Goal: Transaction & Acquisition: Download file/media

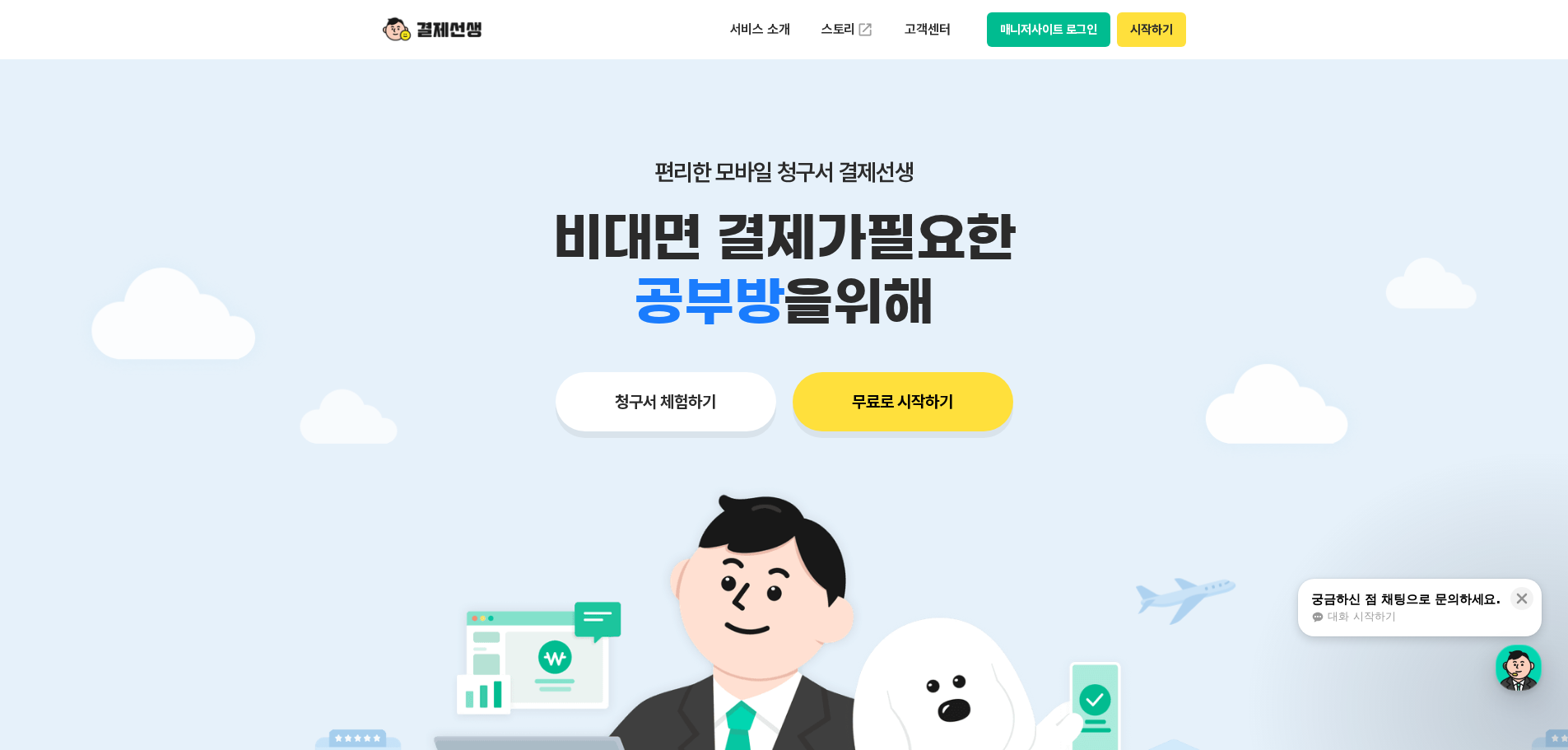
click at [1151, 25] on button "시작하기" at bounding box center [1150, 30] width 68 height 34
click at [1151, 29] on button "시작하기" at bounding box center [1150, 30] width 68 height 34
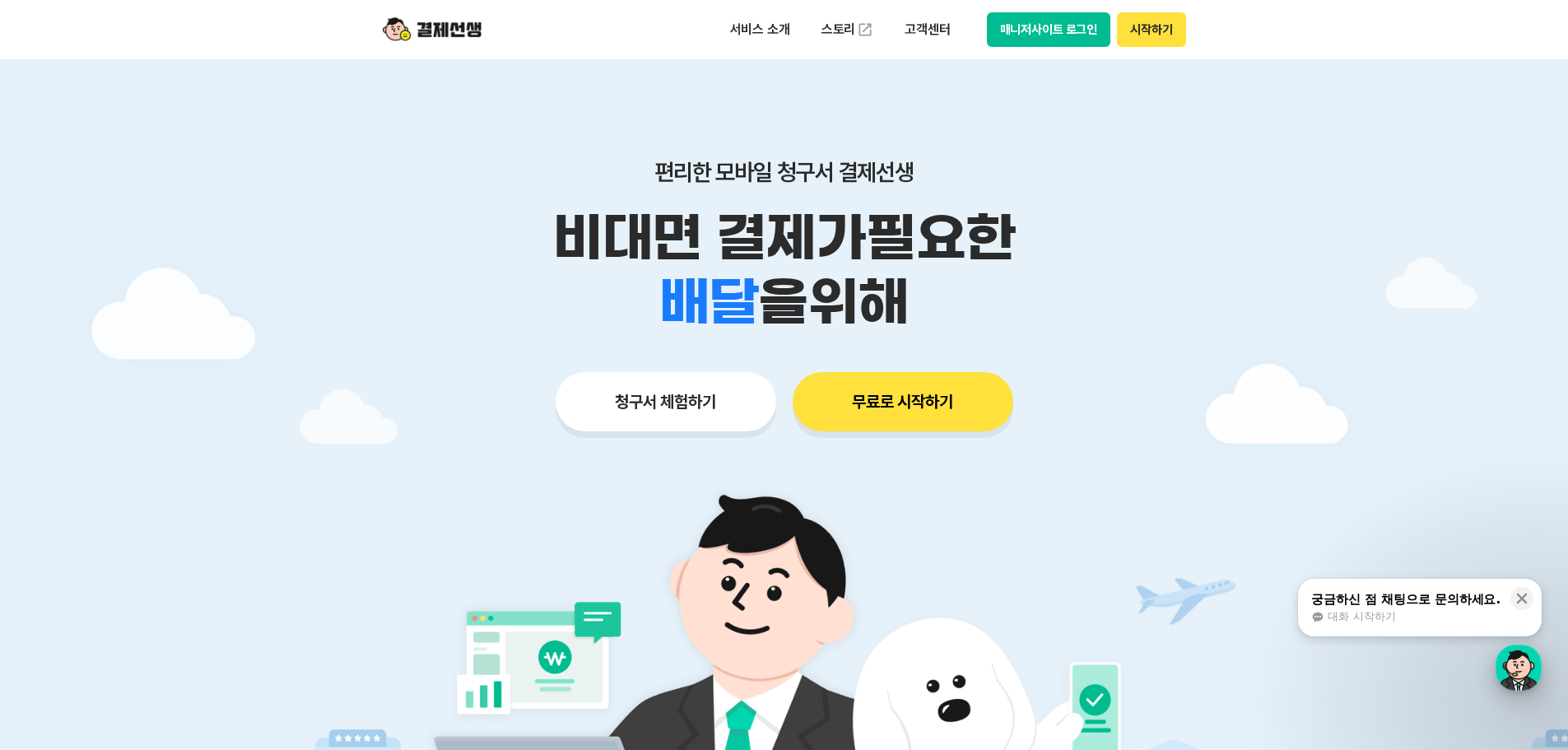
click at [1520, 668] on div "button" at bounding box center [1518, 668] width 46 height 46
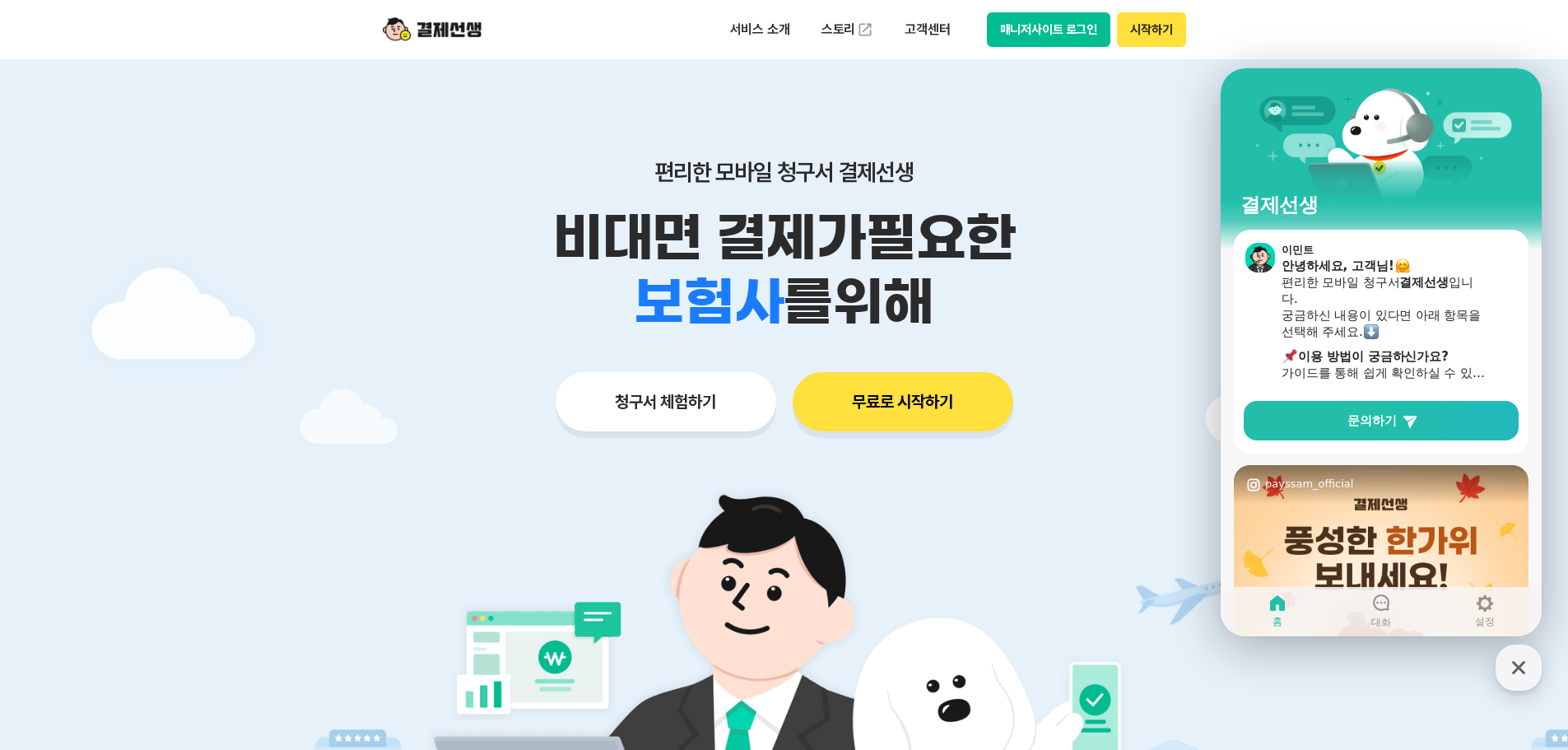
click at [950, 498] on img at bounding box center [784, 697] width 770 height 462
click at [880, 395] on button "무료로 시작하기" at bounding box center [903, 401] width 221 height 59
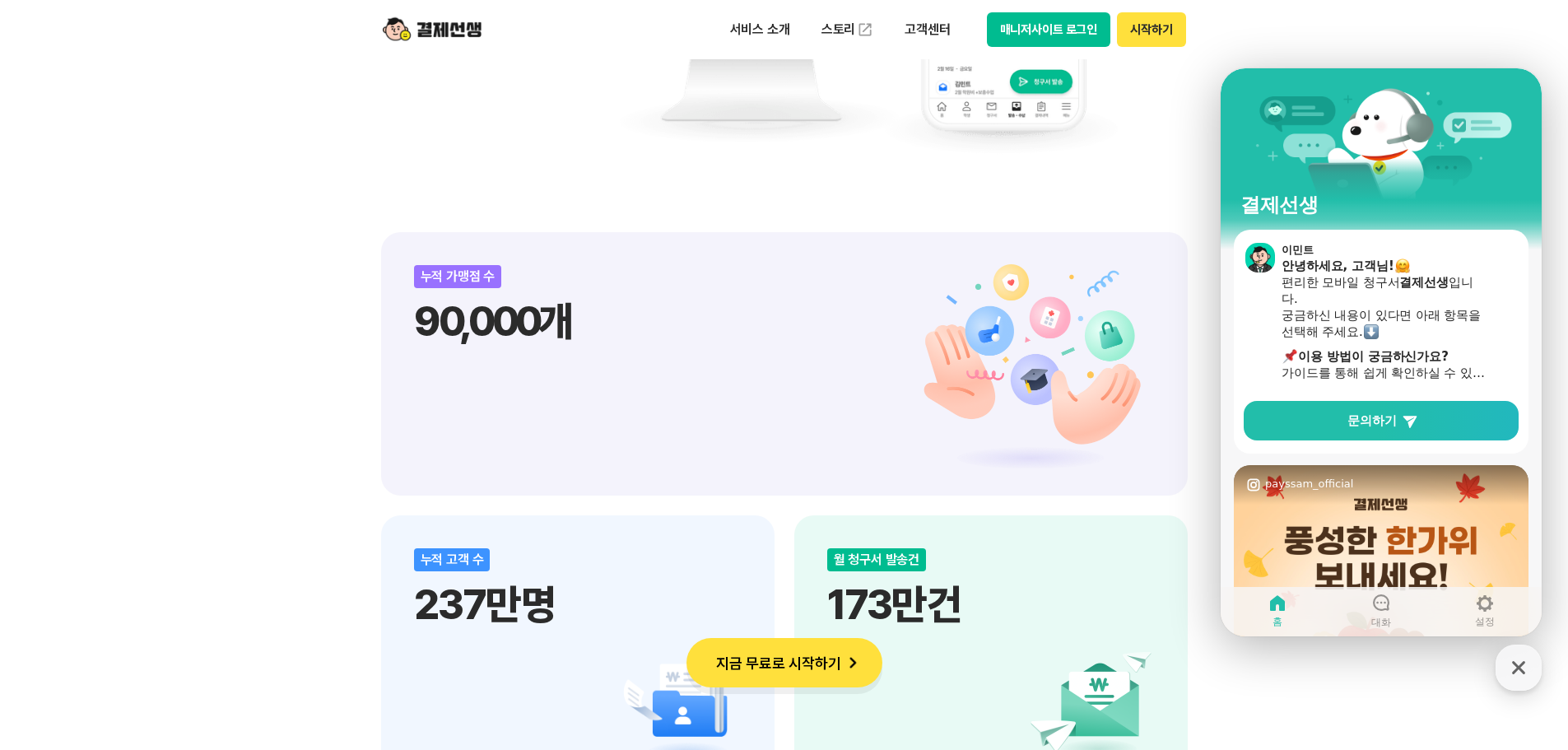
scroll to position [1893, 0]
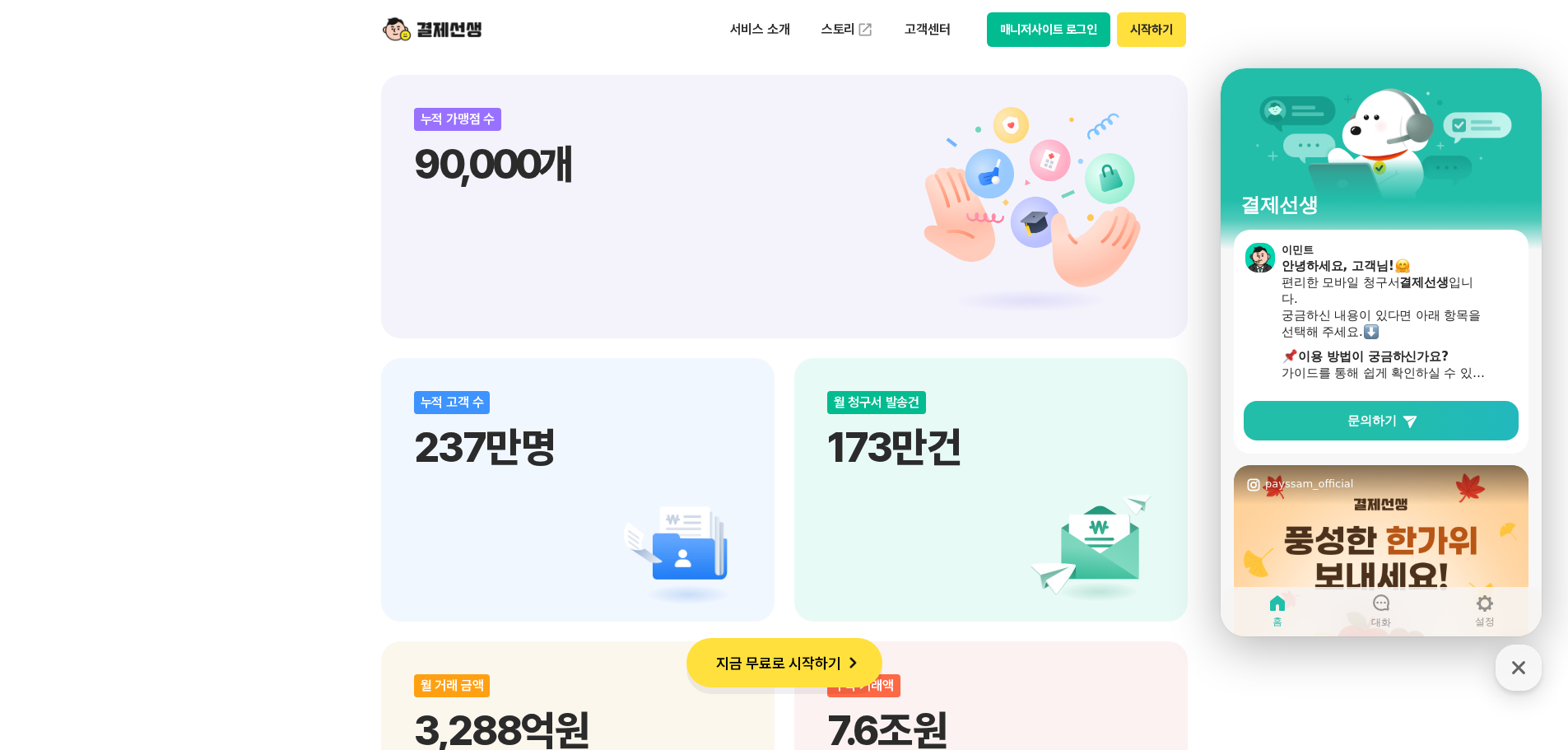
click at [790, 653] on button "지금 무료로 시작하기" at bounding box center [784, 662] width 196 height 50
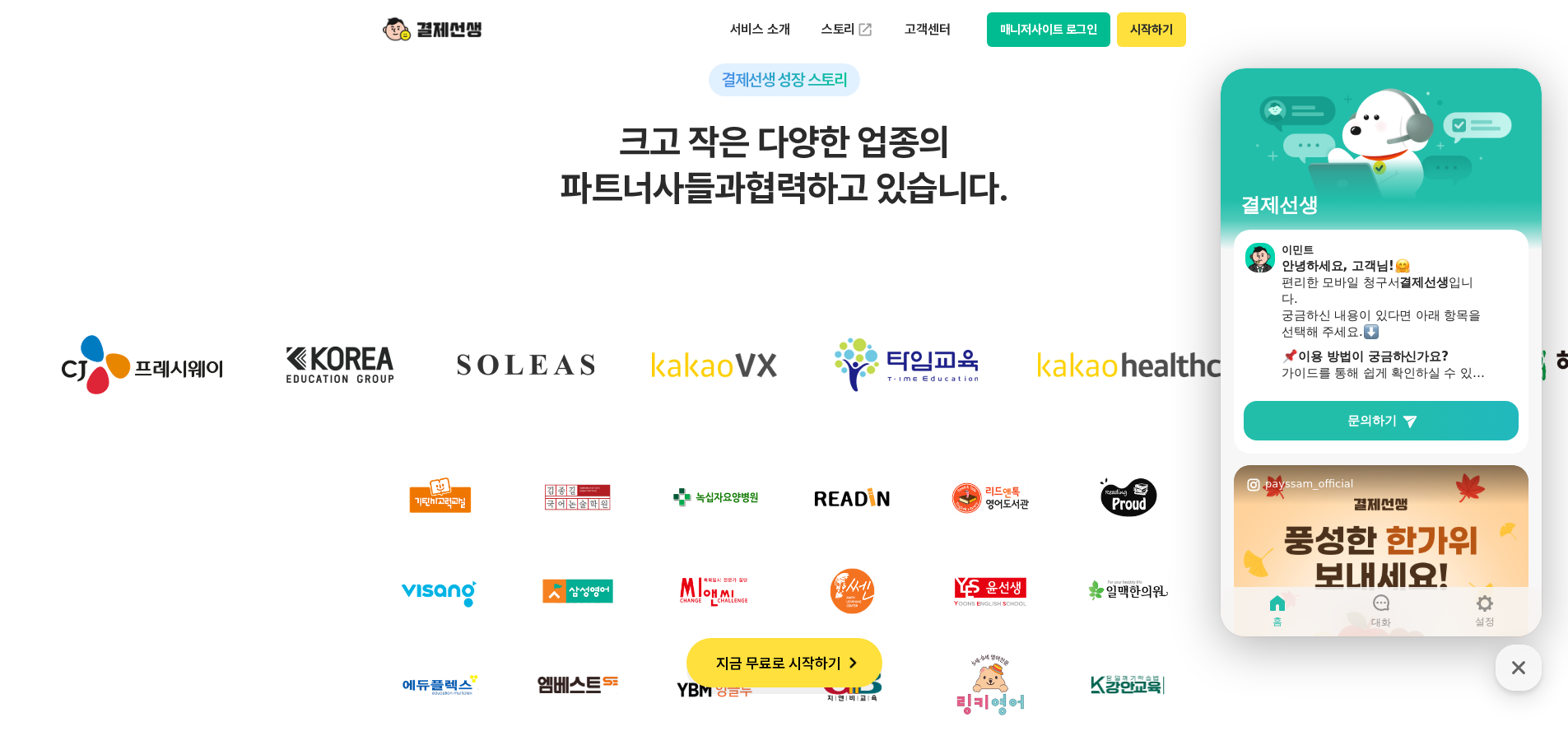
scroll to position [5187, 0]
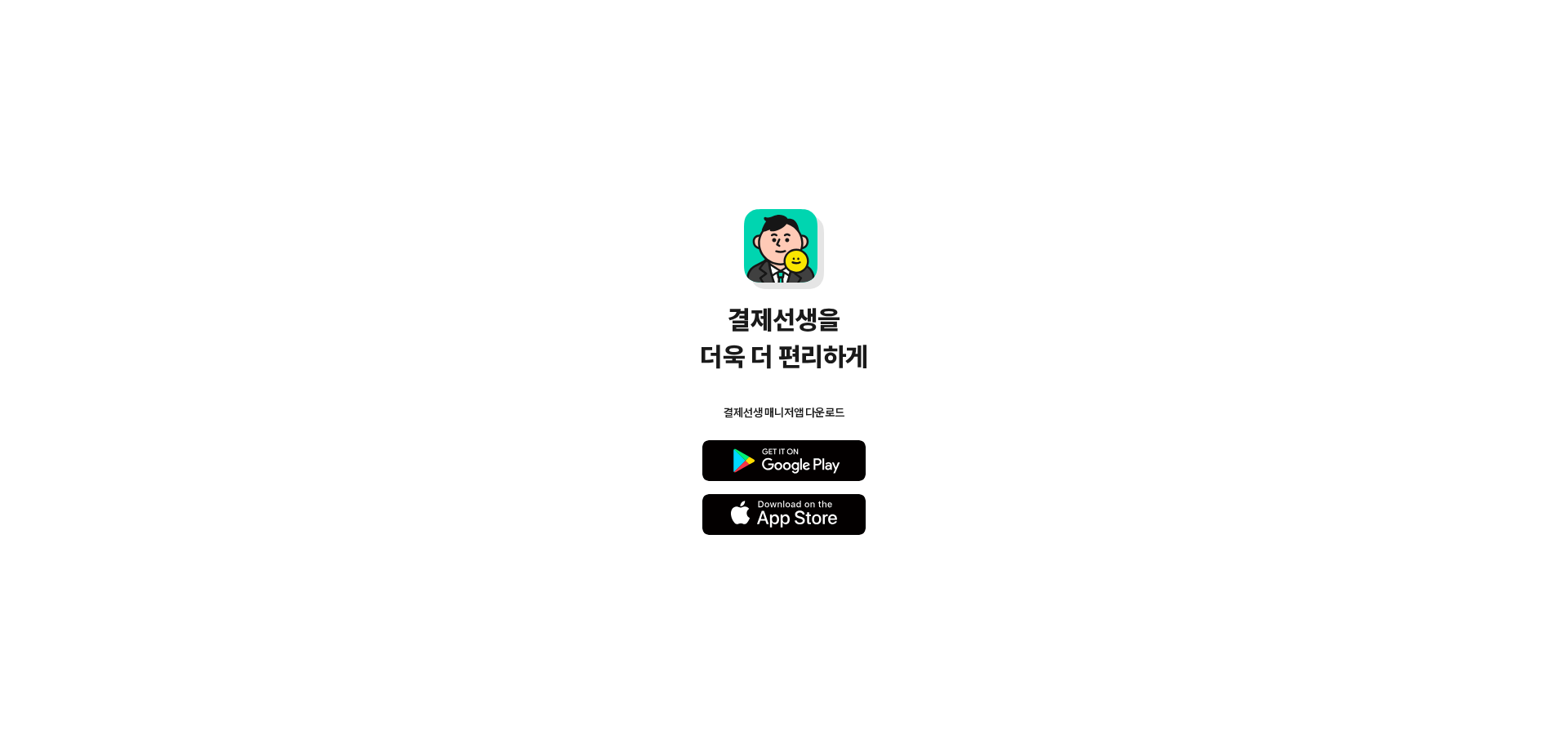
click at [802, 468] on button "Google Play" at bounding box center [784, 460] width 164 height 40
